Goal: Task Accomplishment & Management: Manage account settings

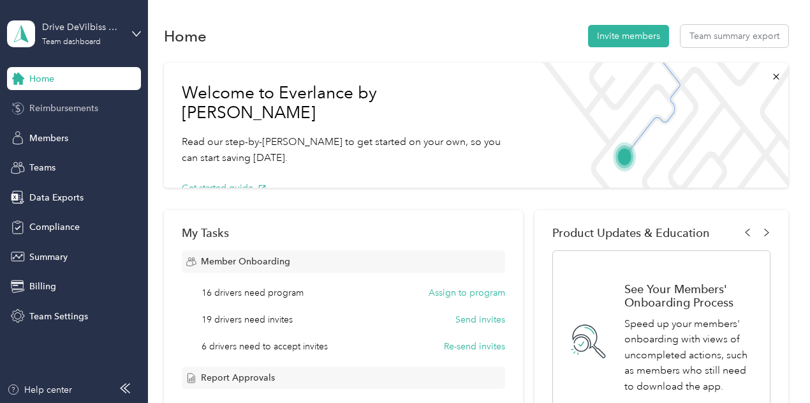
click at [112, 113] on div "Reimbursements" at bounding box center [74, 108] width 134 height 23
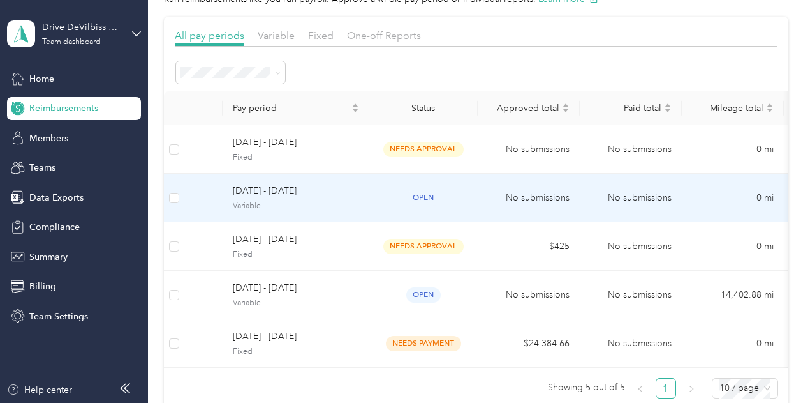
scroll to position [128, 0]
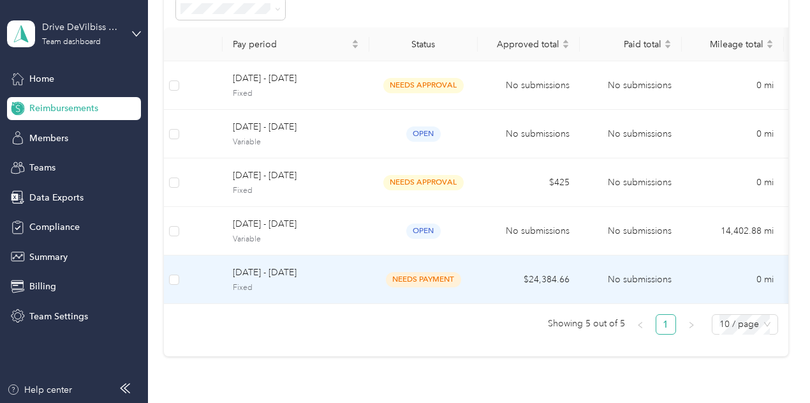
click at [280, 282] on span "Fixed" at bounding box center [296, 287] width 126 height 11
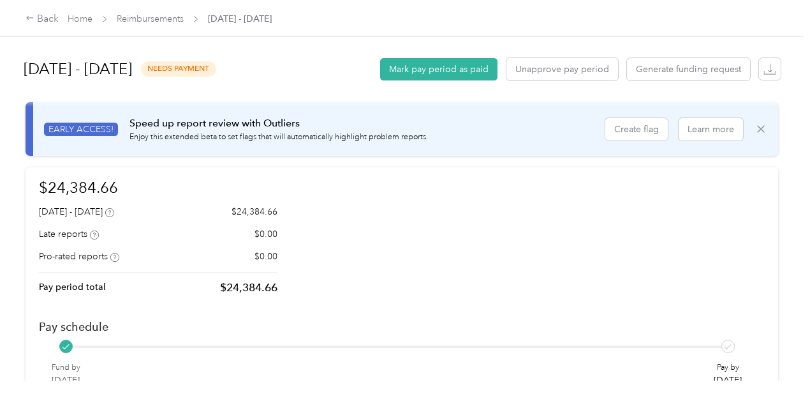
click at [757, 133] on icon at bounding box center [761, 129] width 13 height 13
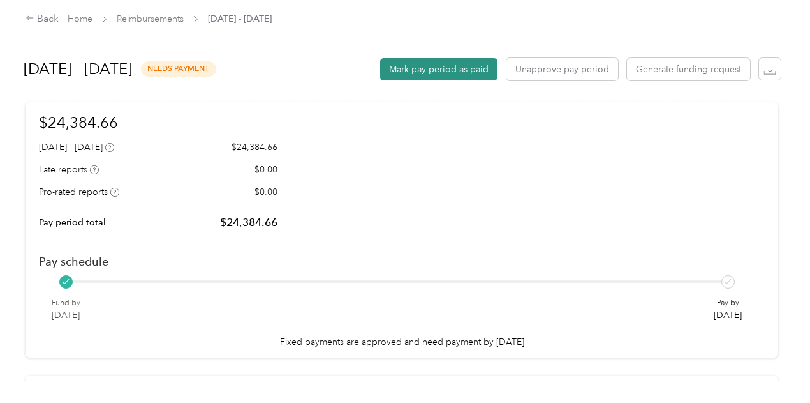
click at [461, 75] on button "Mark pay period as paid" at bounding box center [438, 69] width 117 height 22
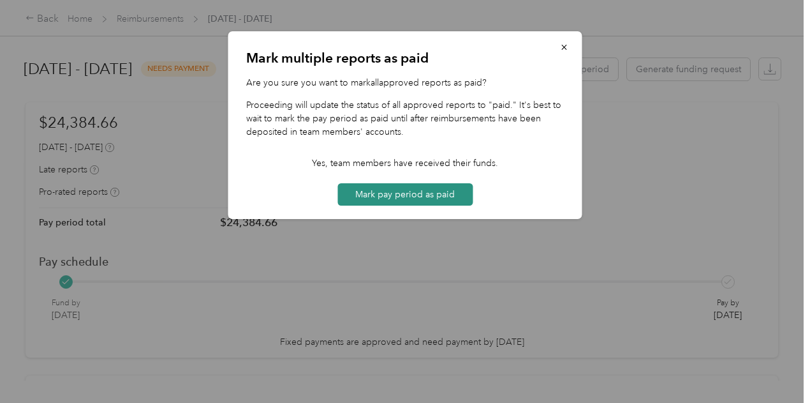
click at [417, 196] on button "Mark pay period as paid" at bounding box center [405, 194] width 135 height 22
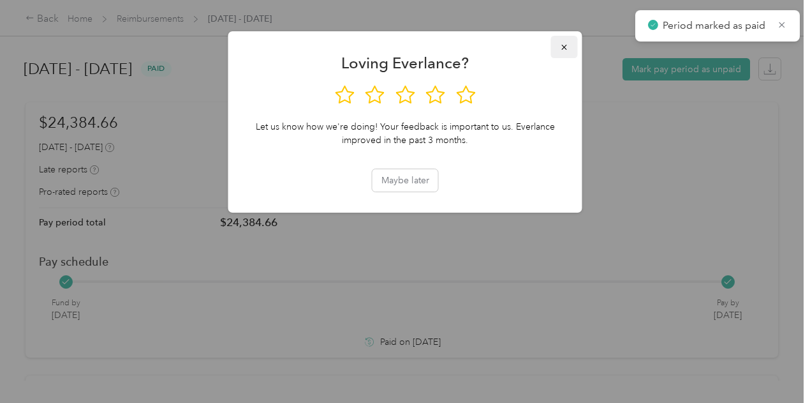
click at [565, 48] on icon "button" at bounding box center [563, 47] width 5 height 5
